Goal: Transaction & Acquisition: Purchase product/service

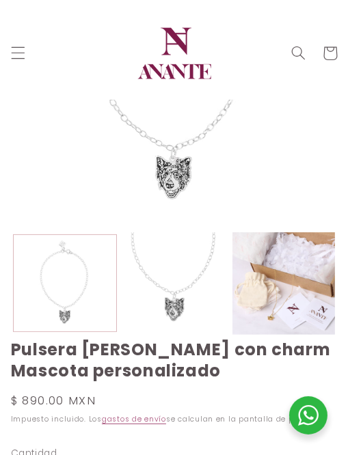
scroll to position [68, 0]
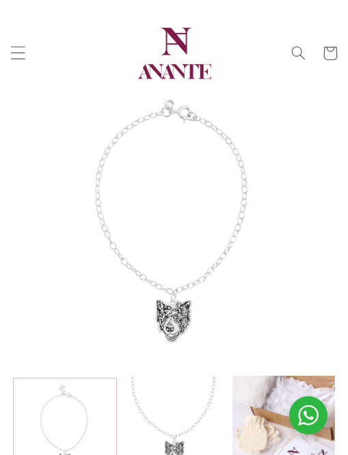
click at [25, 57] on icon "Menú" at bounding box center [17, 53] width 15 height 15
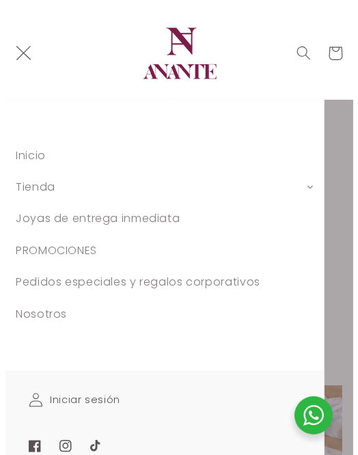
scroll to position [78, 0]
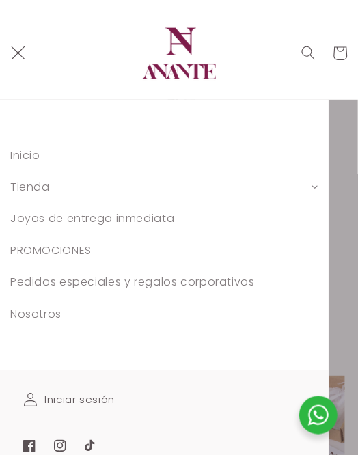
click at [57, 186] on link "Tienda" at bounding box center [164, 186] width 329 height 31
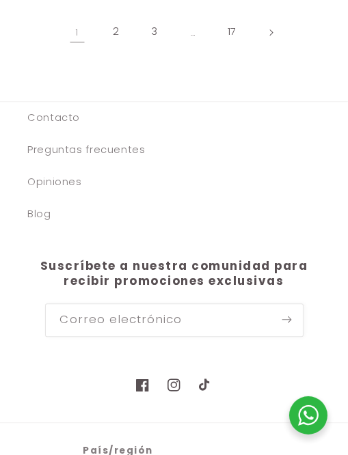
scroll to position [2650, 0]
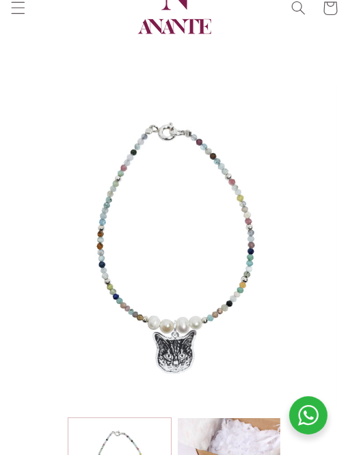
scroll to position [68, 0]
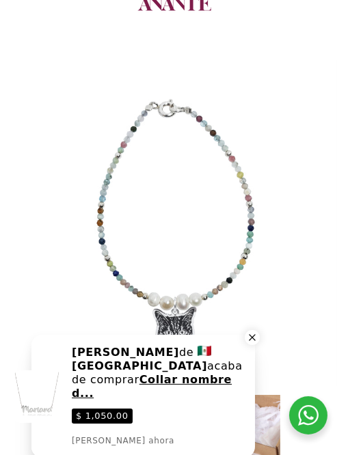
click at [255, 338] on icon "Close a notification" at bounding box center [252, 337] width 12 height 12
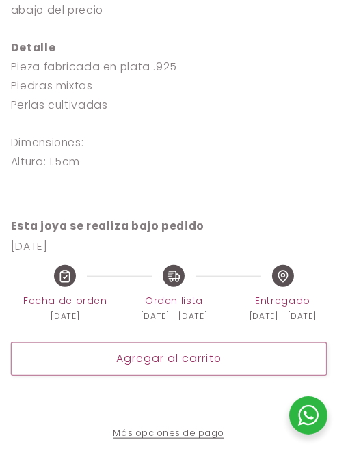
scroll to position [1024, 0]
